Goal: Task Accomplishment & Management: Manage account settings

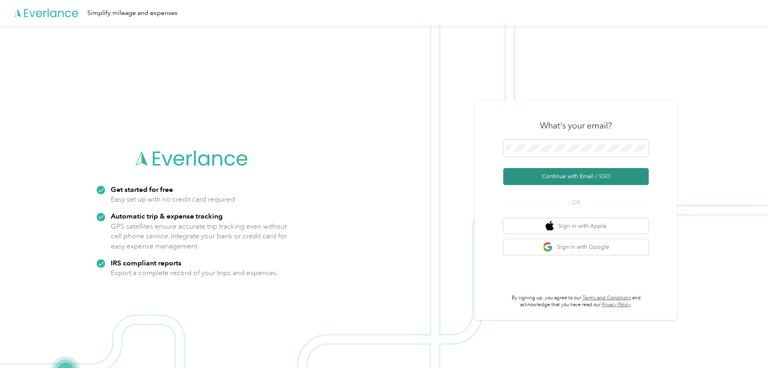
click at [550, 175] on button "Continue with Email / SSO" at bounding box center [576, 176] width 146 height 17
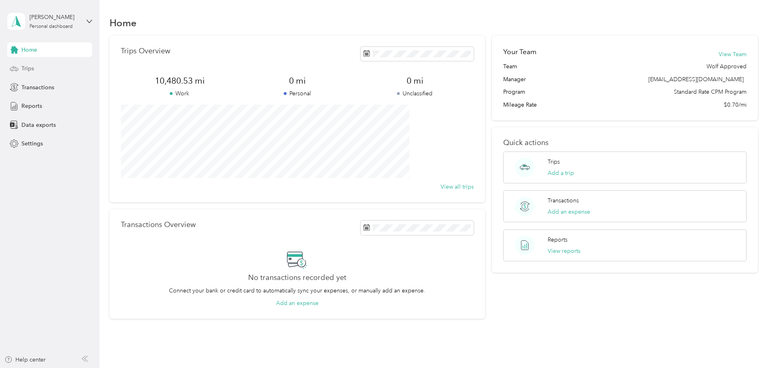
click at [25, 70] on span "Trips" at bounding box center [27, 68] width 13 height 8
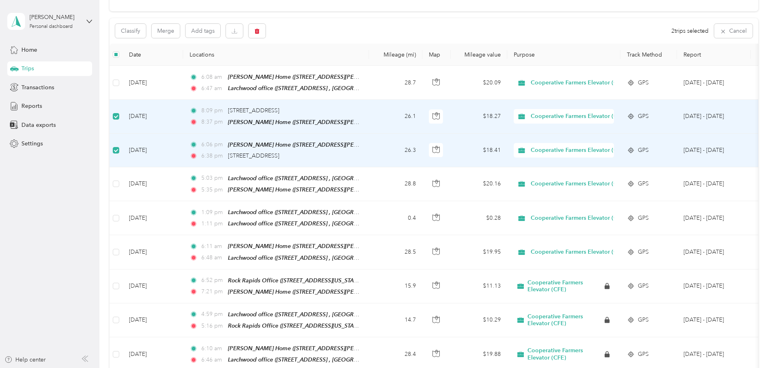
scroll to position [81, 0]
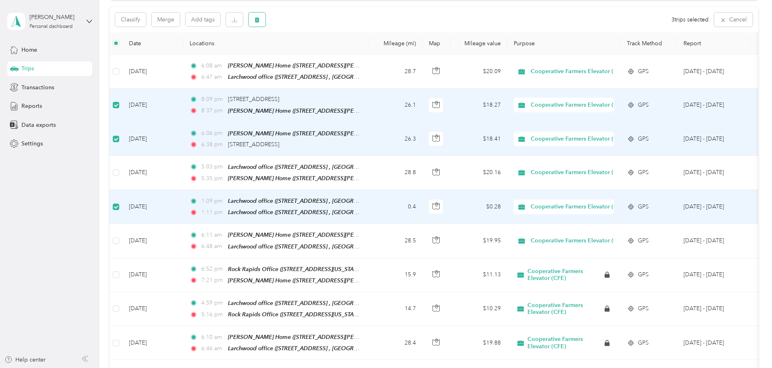
click at [266, 24] on button "button" at bounding box center [257, 20] width 17 height 14
click at [372, 55] on button "Yes" at bounding box center [371, 53] width 16 height 13
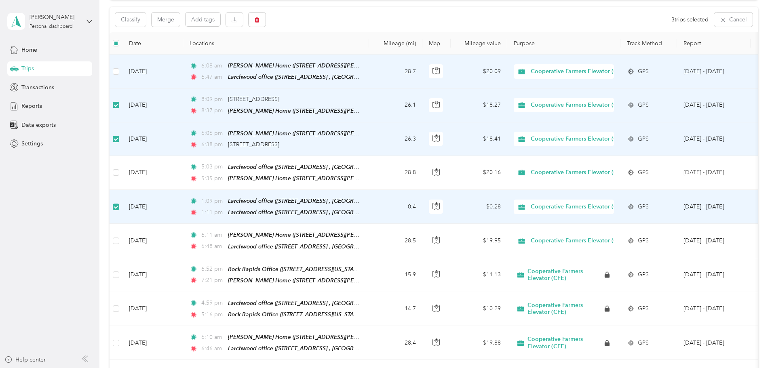
scroll to position [82, 0]
